Goal: Connect with others: Connect with others

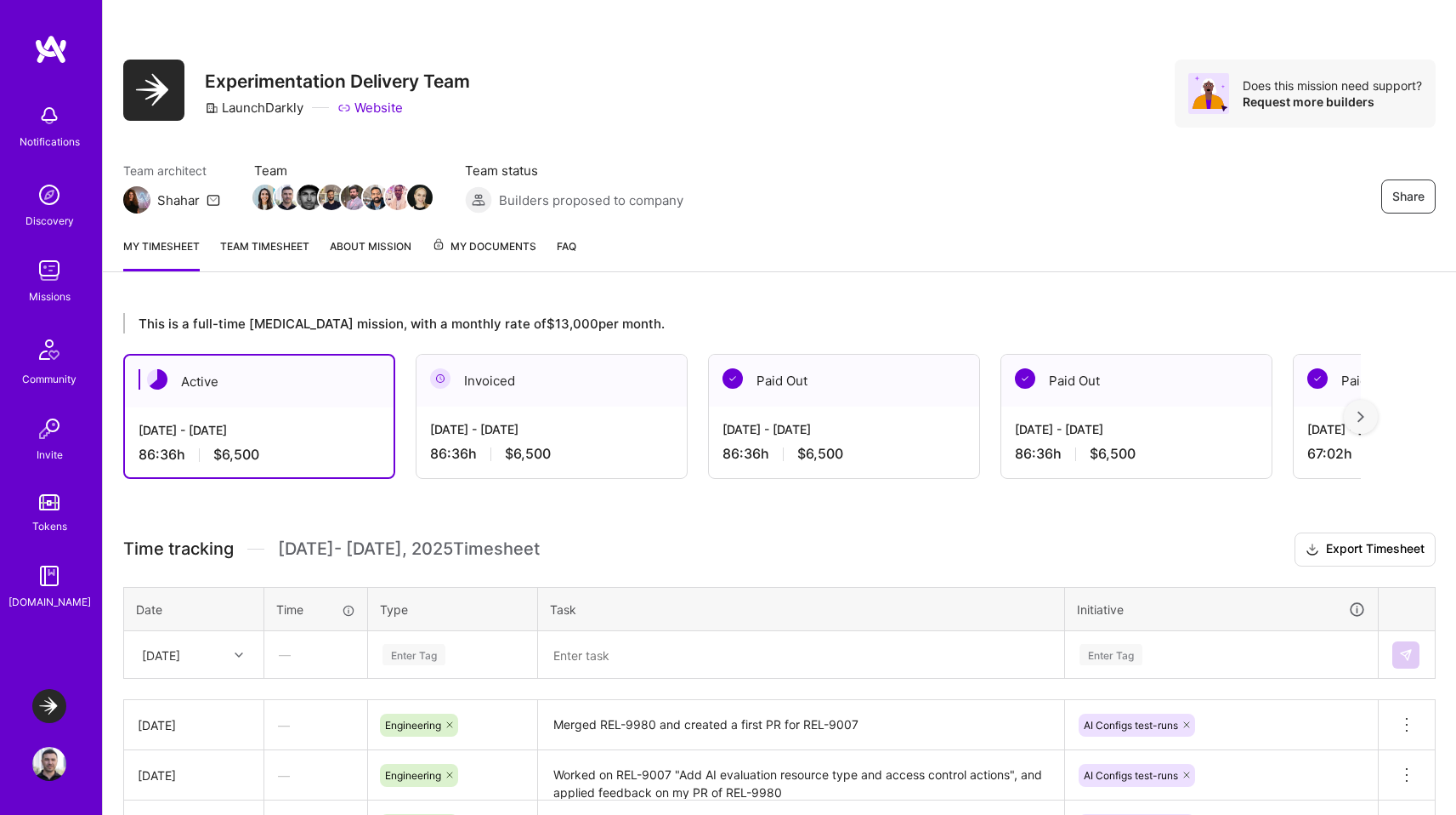
scroll to position [54, 0]
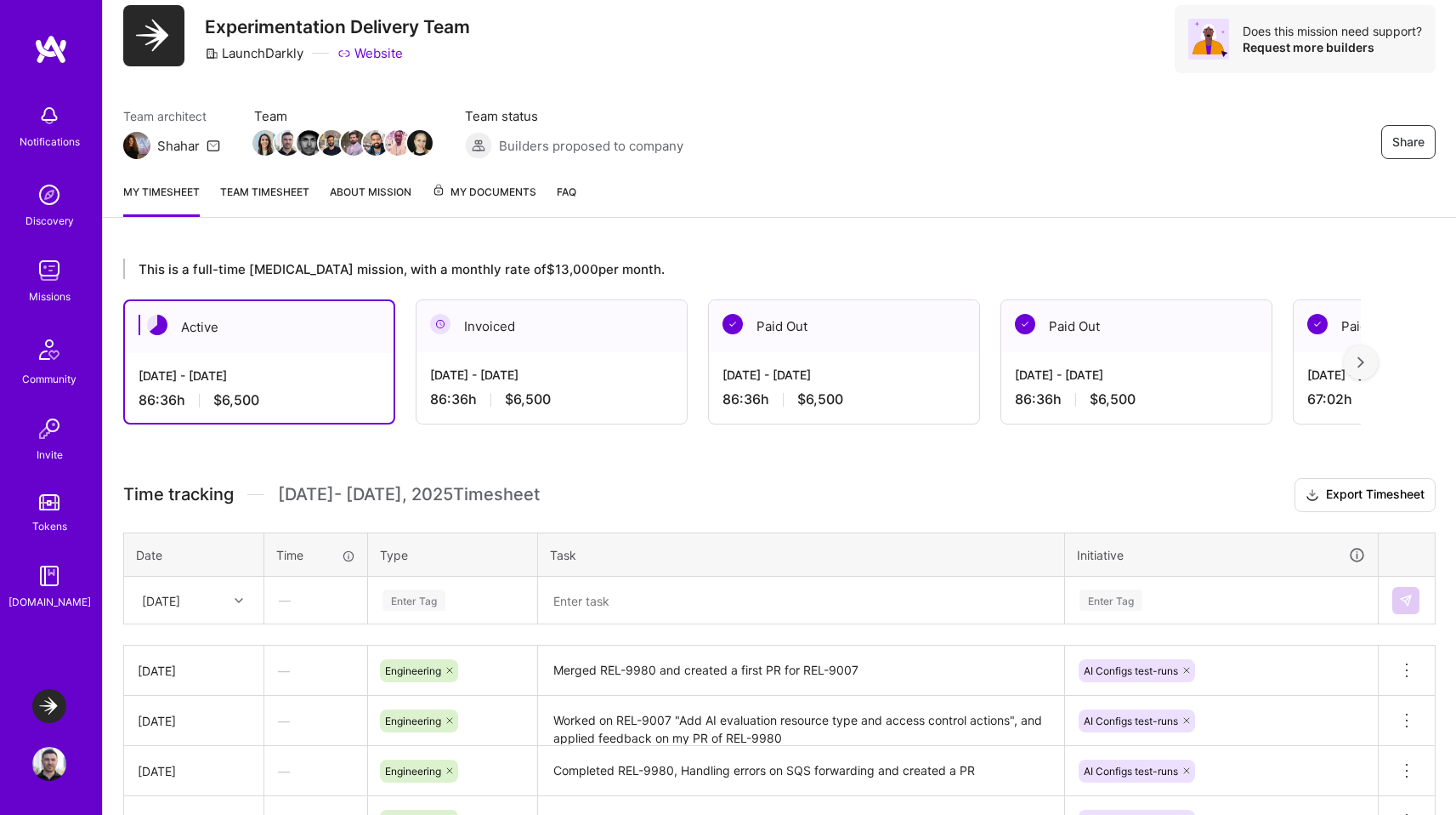
click at [49, 577] on img at bounding box center [49, 575] width 34 height 34
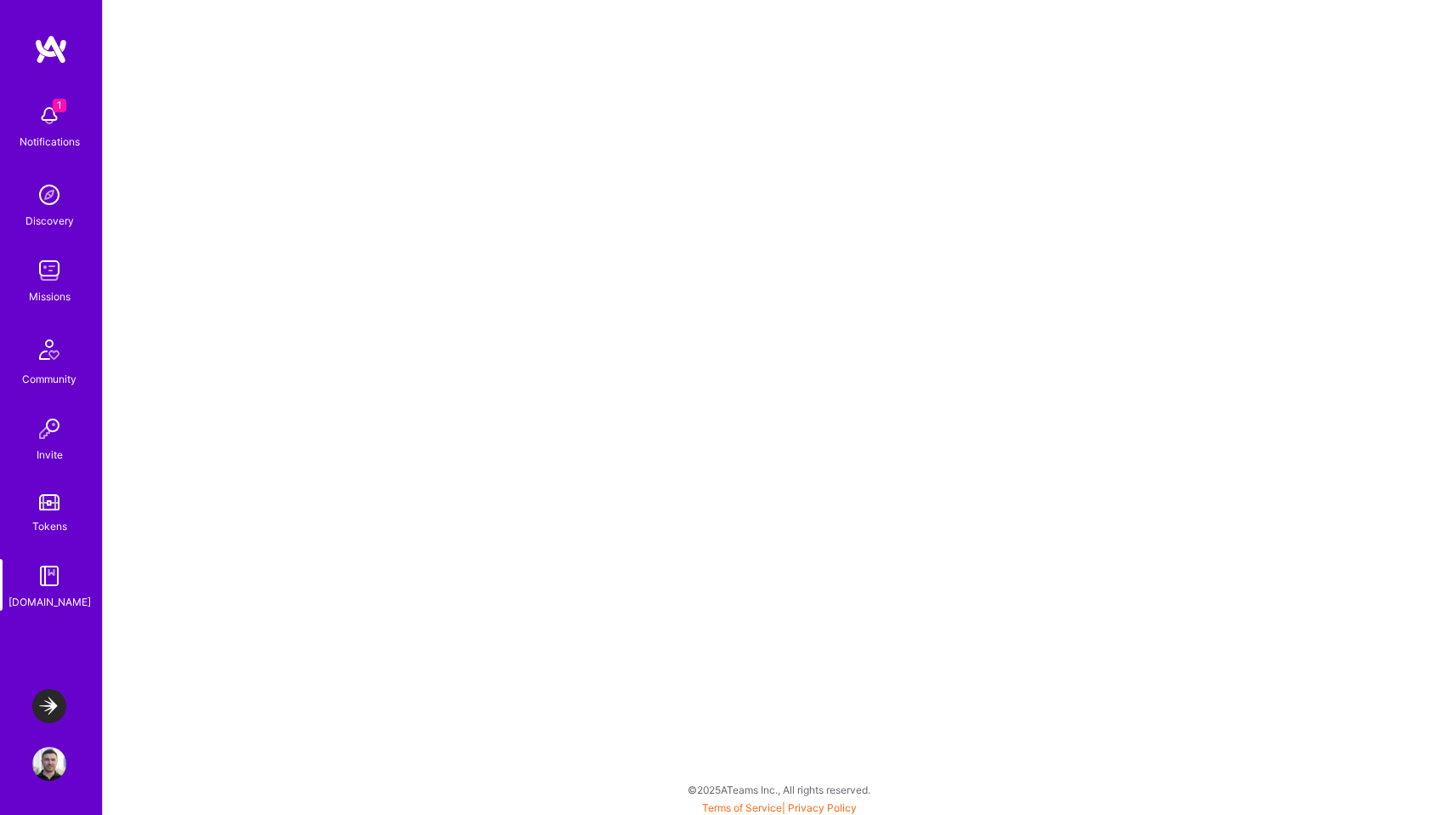
click at [45, 114] on img at bounding box center [49, 115] width 34 height 34
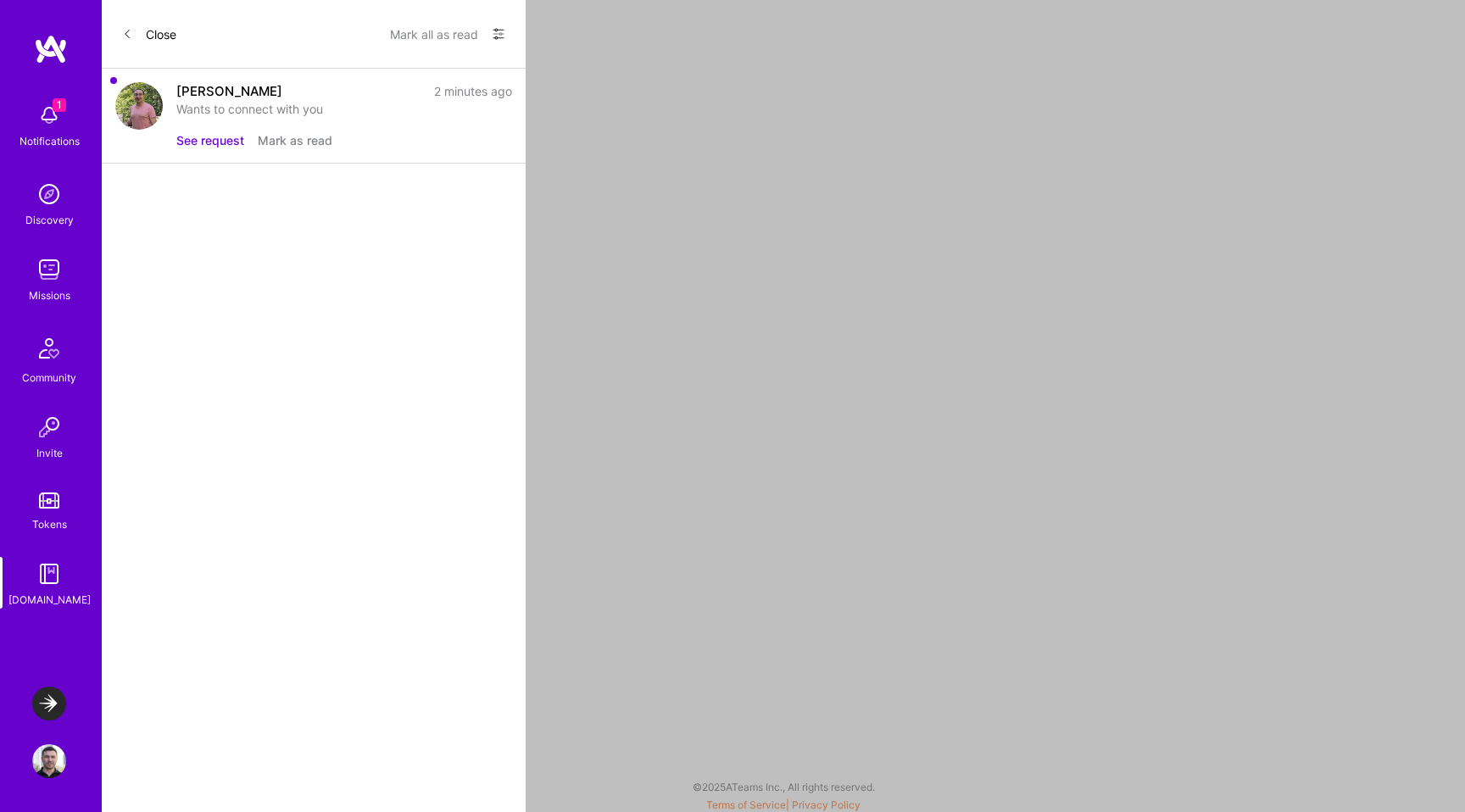
click at [222, 140] on button "See request" at bounding box center [210, 140] width 68 height 17
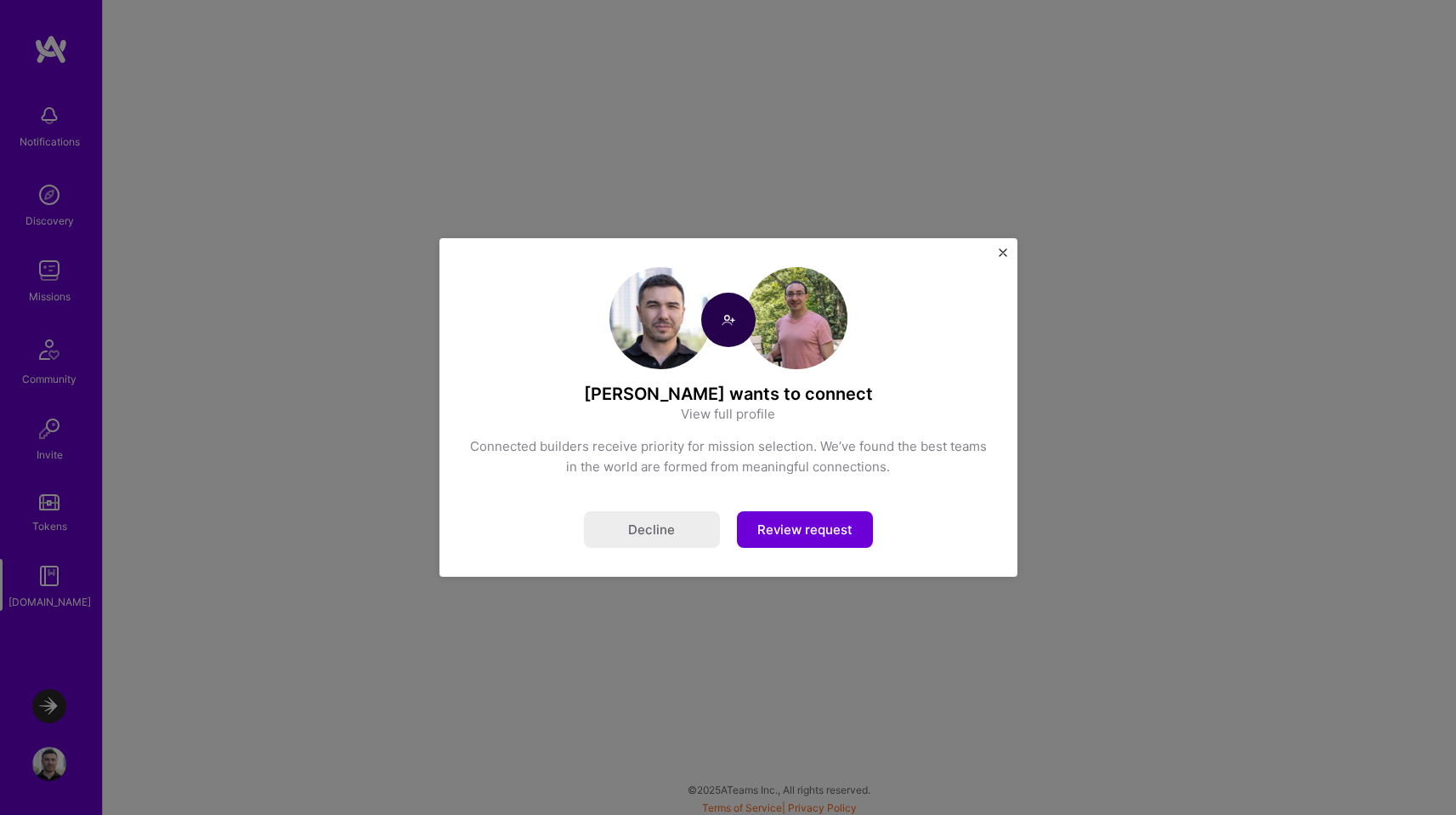
click at [819, 533] on button "Review request" at bounding box center [805, 529] width 136 height 37
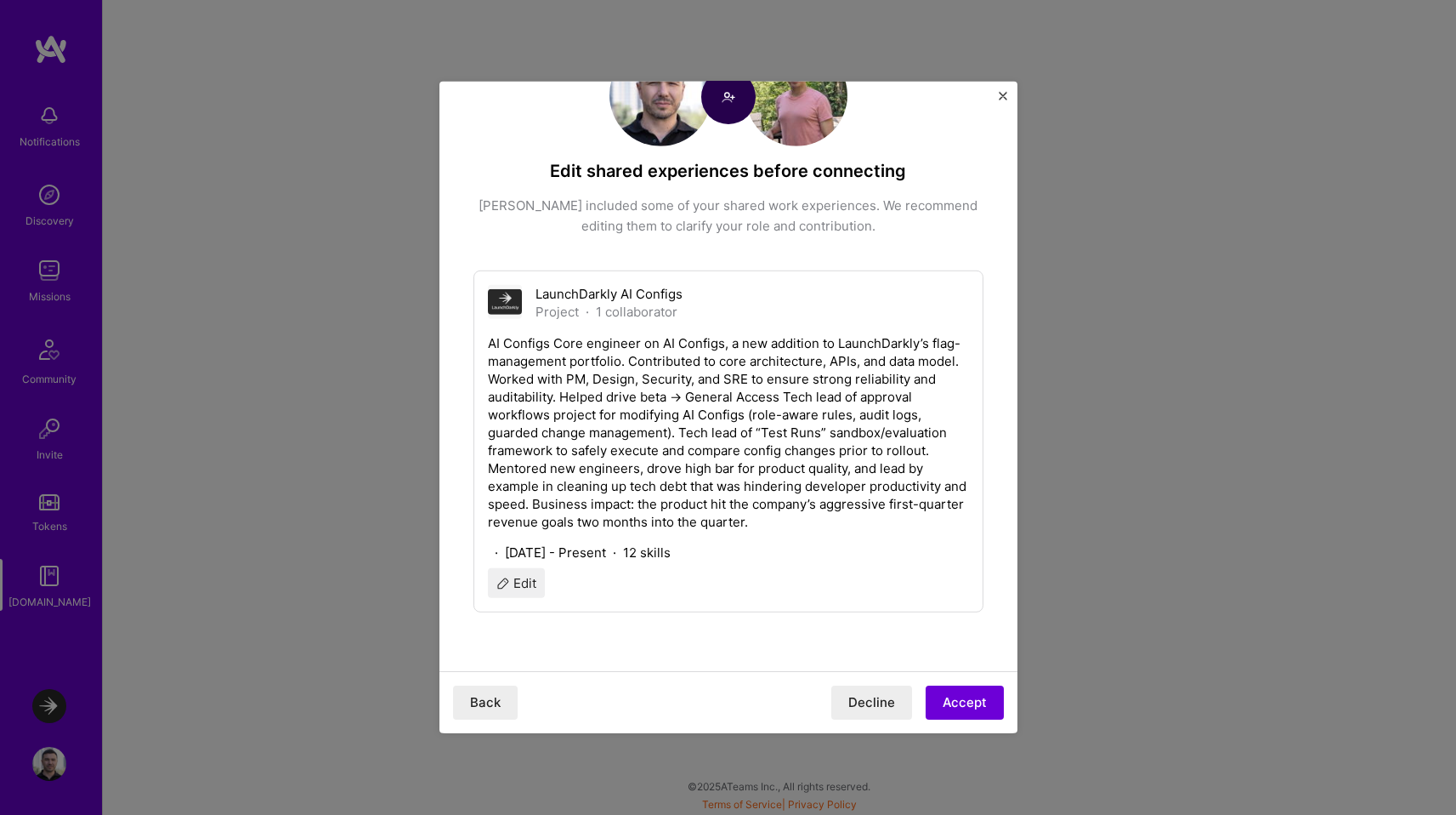
scroll to position [4, 0]
click at [947, 696] on button "Accept" at bounding box center [965, 702] width 78 height 34
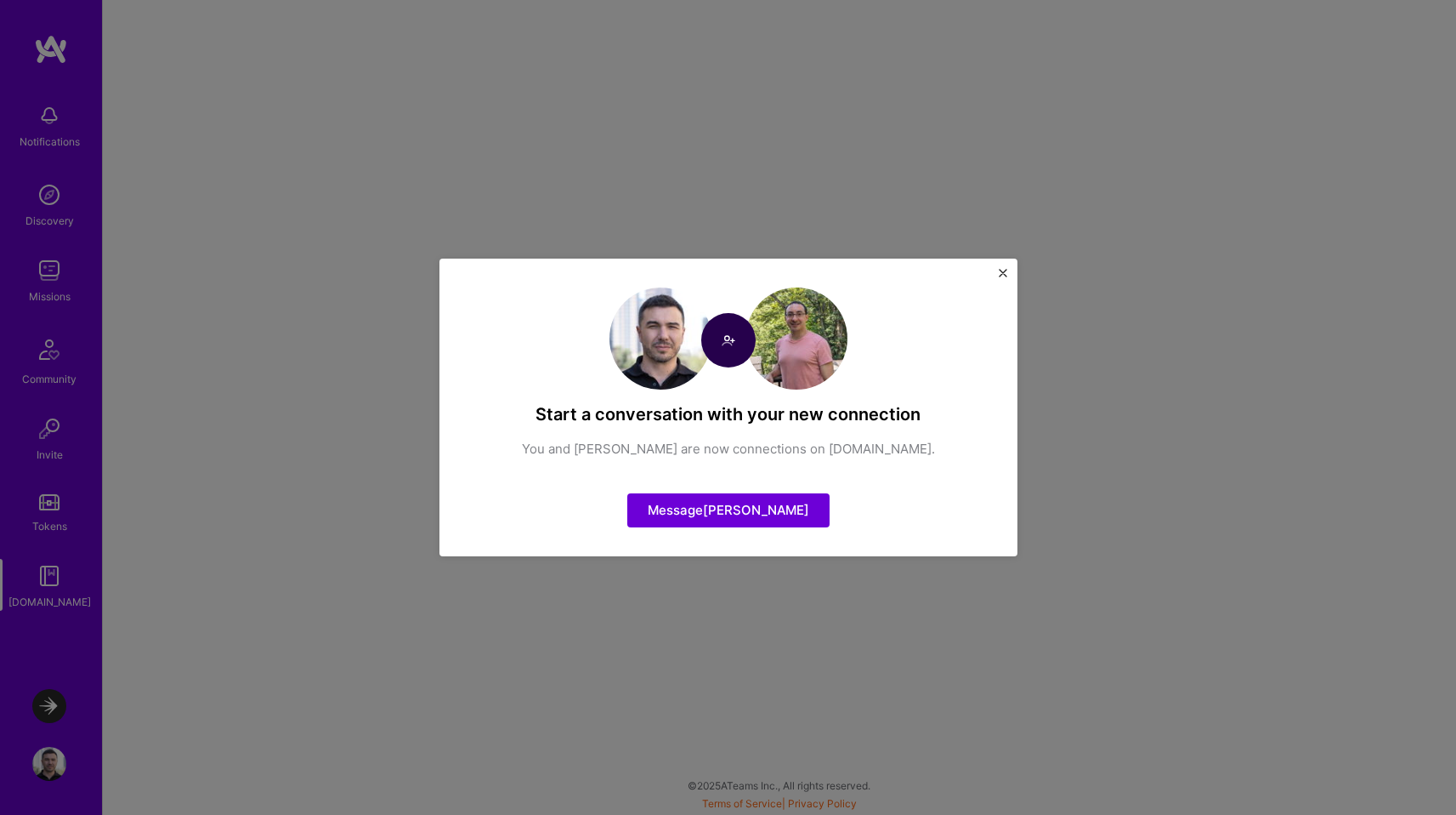
scroll to position [0, 0]
click at [1003, 273] on img "Close" at bounding box center [1003, 273] width 9 height 9
